Goal: Find contact information: Find contact information

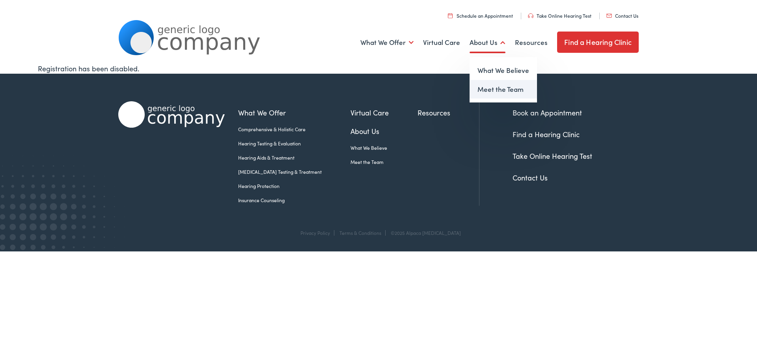
click at [489, 87] on link "Meet the Team" at bounding box center [503, 89] width 67 height 19
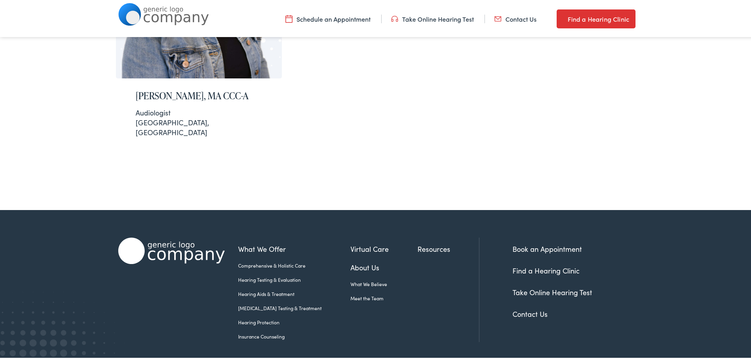
scroll to position [293, 0]
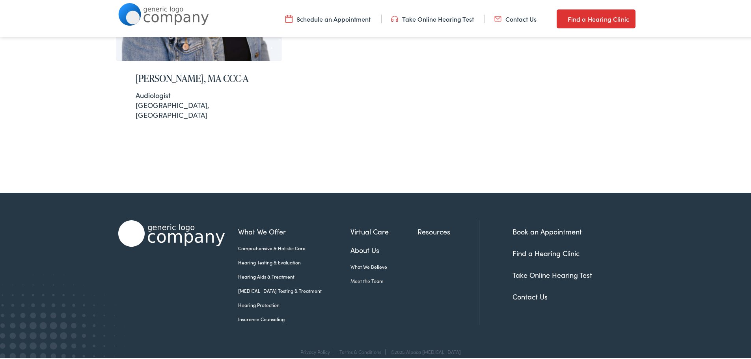
click at [533, 290] on link "Contact Us" at bounding box center [530, 295] width 35 height 10
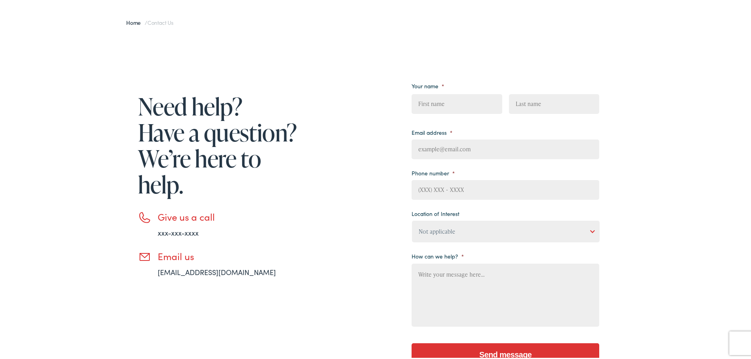
scroll to position [39, 0]
